Goal: Task Accomplishment & Management: Manage account settings

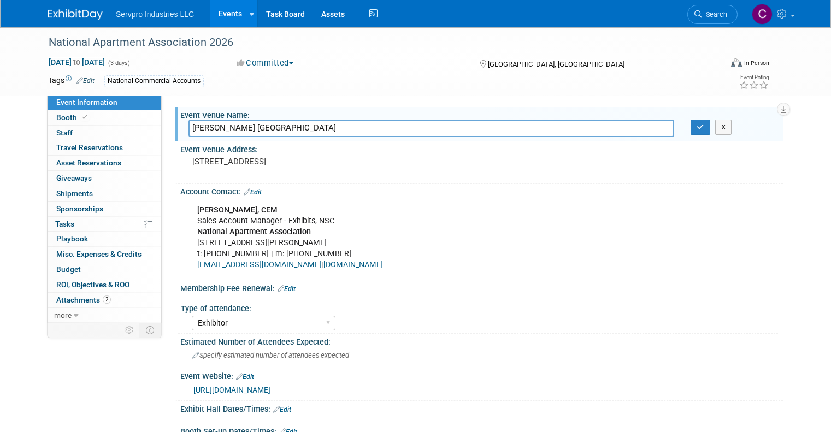
select select "Exhibitor"
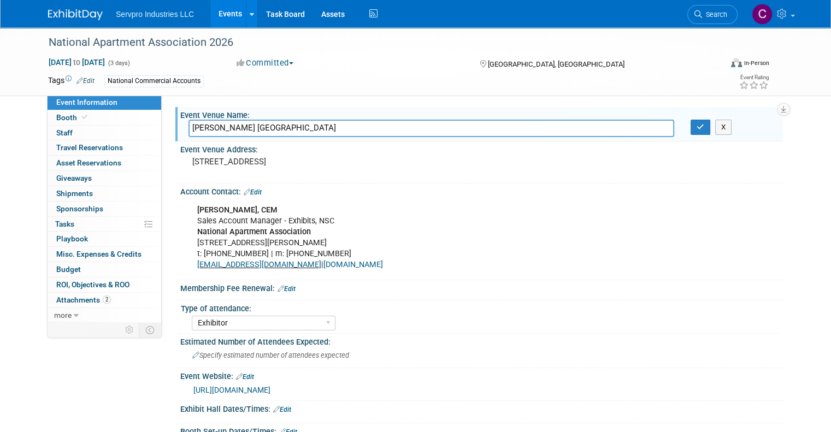
click at [220, 12] on link "Events" at bounding box center [230, 13] width 40 height 27
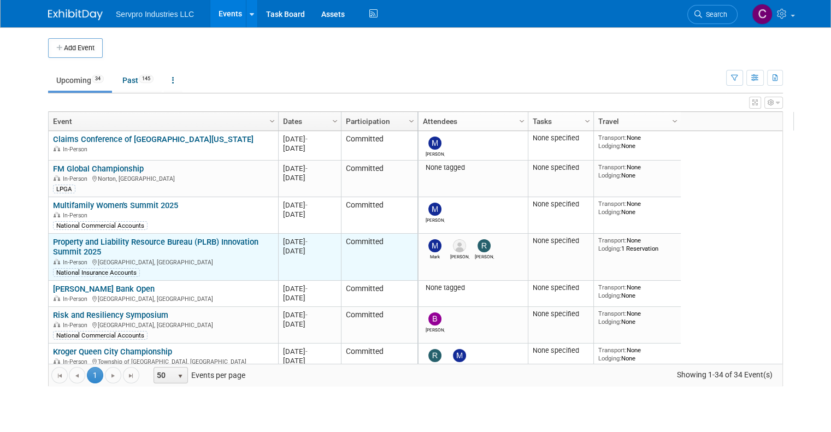
click at [98, 241] on link "Property and Liability Resource Bureau (PLRB) Innovation Summit 2025" at bounding box center [155, 247] width 205 height 20
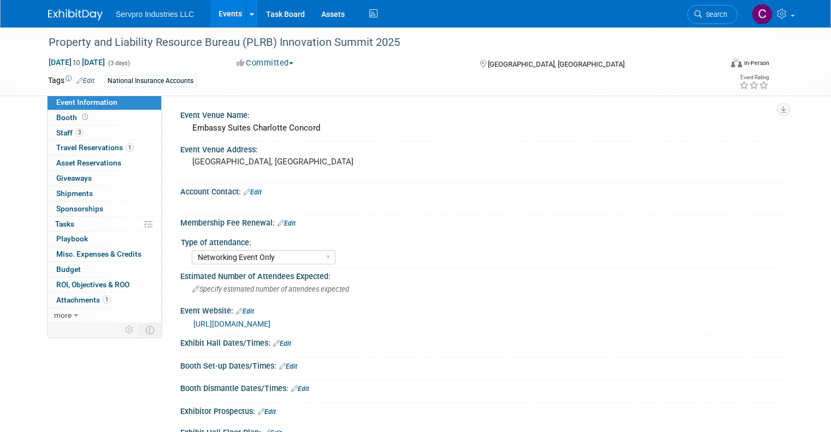
select select "Networking Event Only"
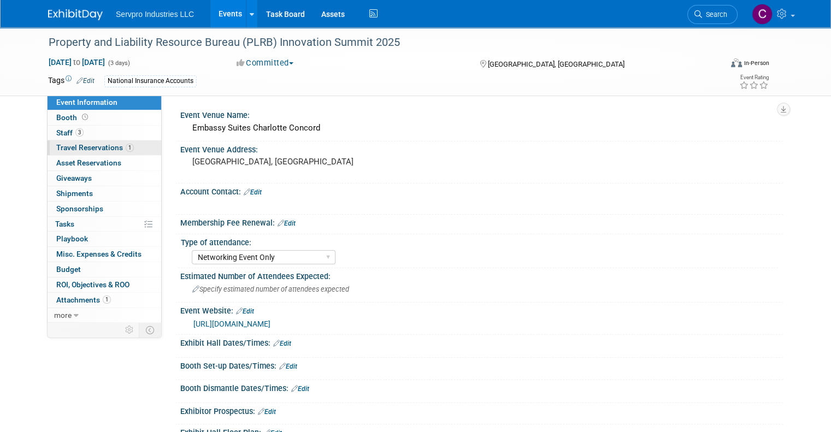
click at [79, 147] on span "Travel Reservations 1" at bounding box center [95, 147] width 78 height 9
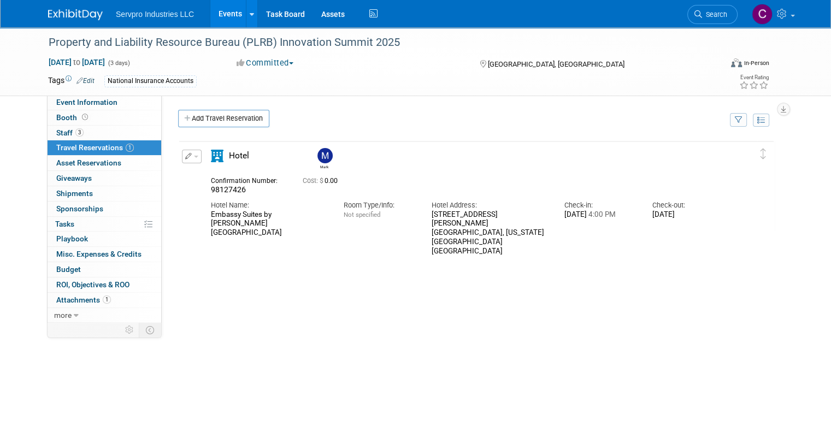
click at [220, 14] on link "Events" at bounding box center [230, 13] width 40 height 27
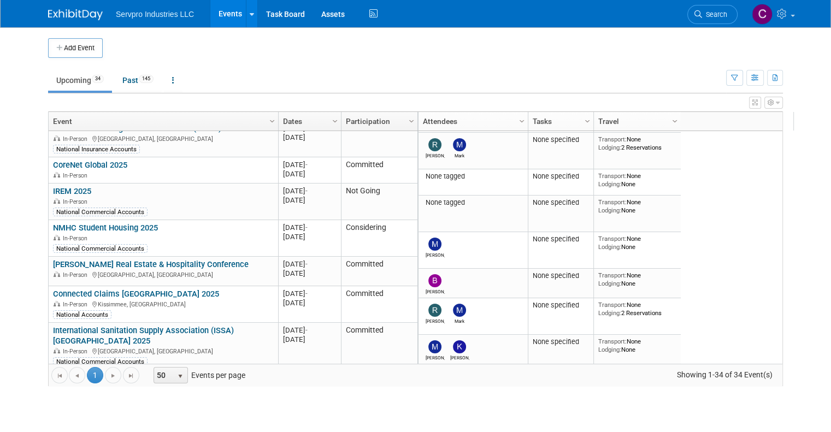
scroll to position [595, 0]
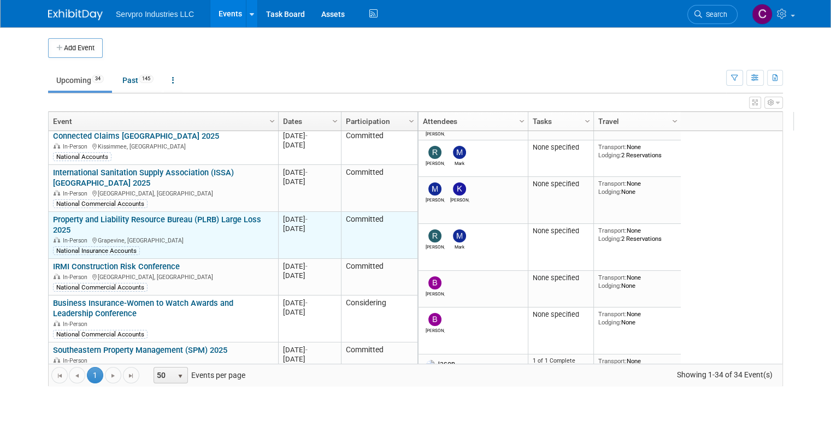
click at [164, 215] on link "Property and Liability Resource Bureau (PLRB) Large Loss 2025" at bounding box center [157, 225] width 208 height 20
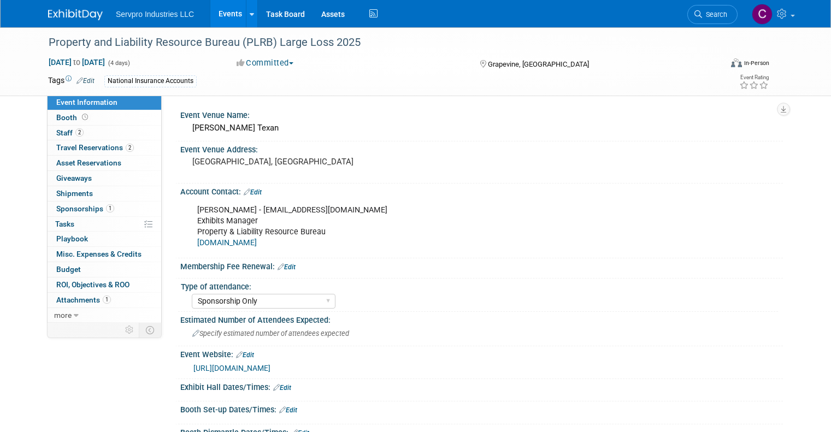
select select "Sponsorship Only"
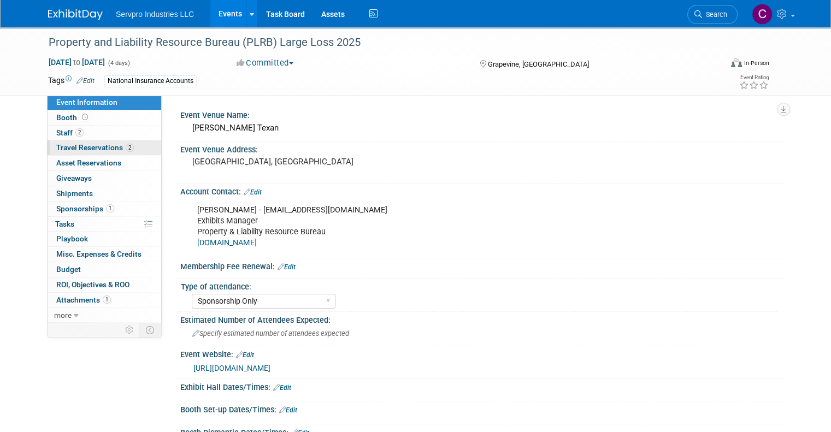
click at [64, 145] on span "Travel Reservations 2" at bounding box center [95, 147] width 78 height 9
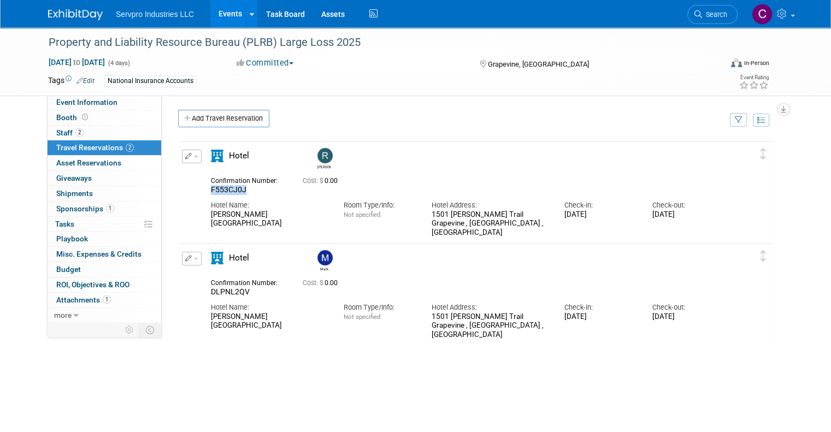
drag, startPoint x: 238, startPoint y: 190, endPoint x: 188, endPoint y: 189, distance: 50.2
click at [188, 189] on div "Edit Reservation Rick F553CJ0J" at bounding box center [468, 194] width 578 height 88
copy span "F553CJ0J"
